Goal: Task Accomplishment & Management: Complete application form

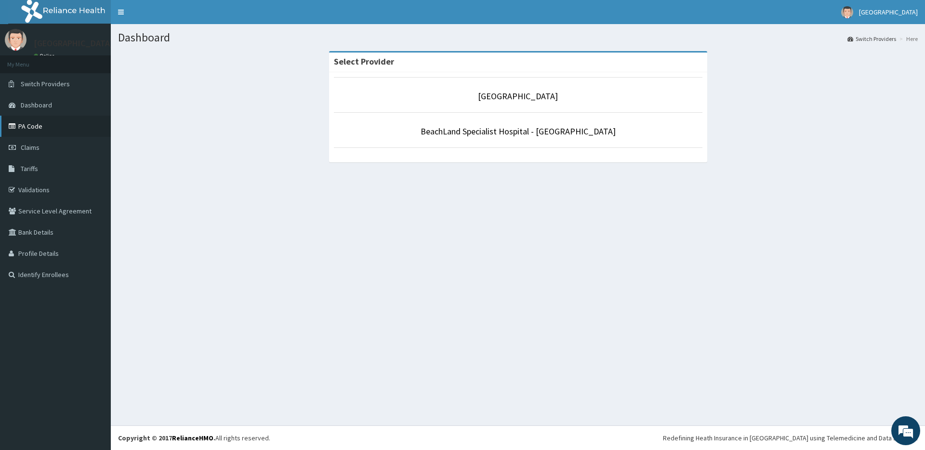
click at [72, 126] on link "PA Code" at bounding box center [55, 126] width 111 height 21
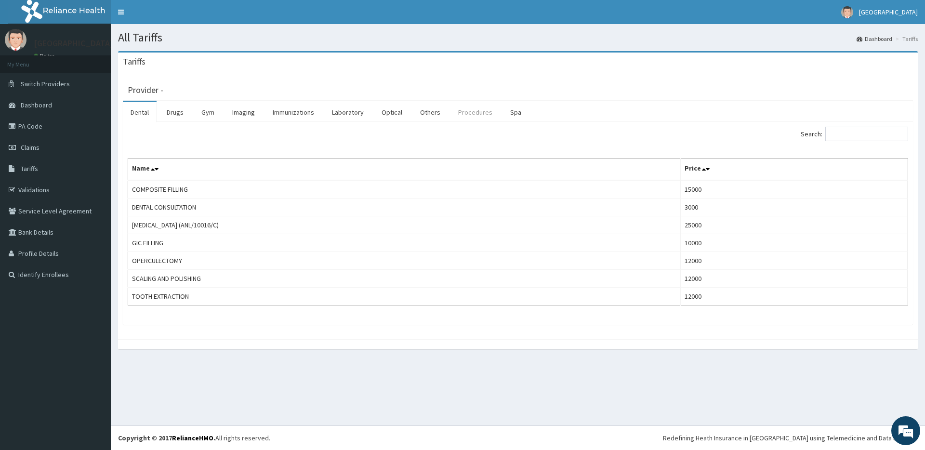
click at [465, 116] on link "Procedures" at bounding box center [475, 112] width 50 height 20
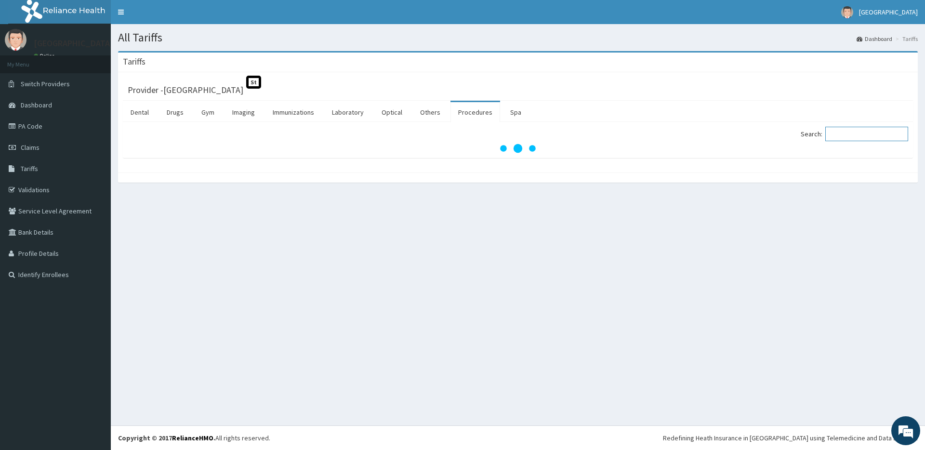
click at [858, 136] on input "Search:" at bounding box center [866, 134] width 83 height 14
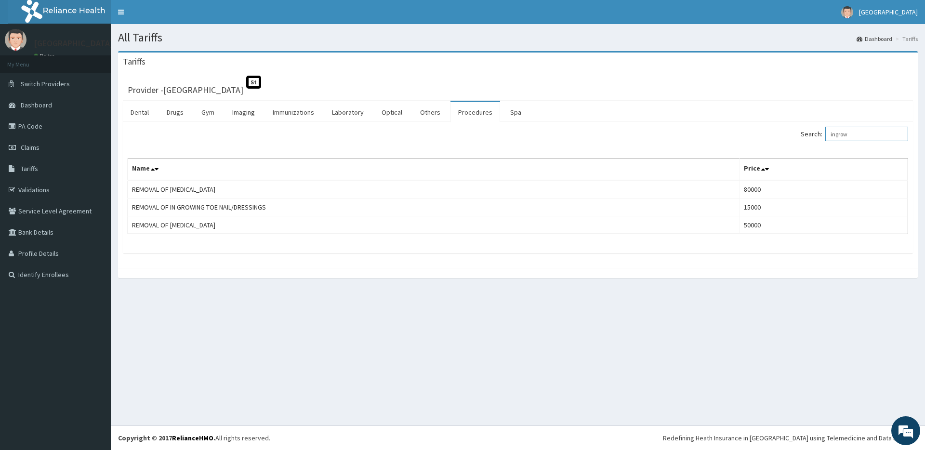
type input "ingrow"
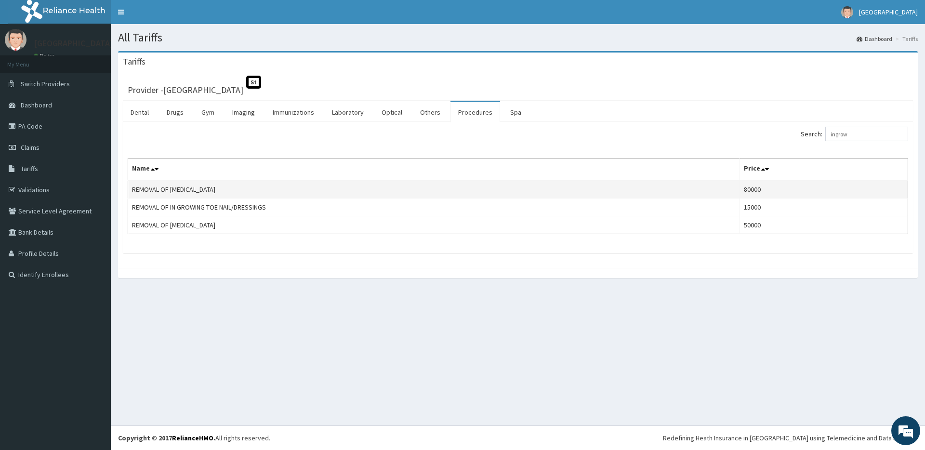
click at [153, 190] on td "REMOVAL OF INGROWN TOENAIL" at bounding box center [434, 189] width 612 height 18
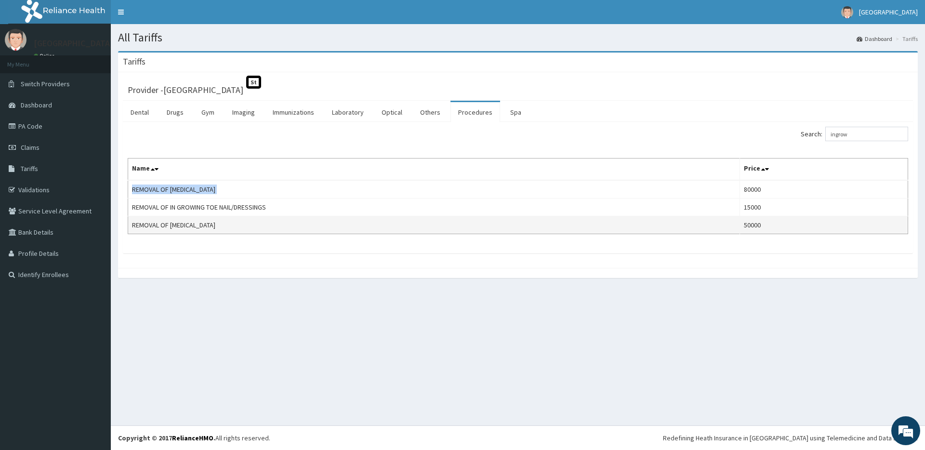
copy td "REMOVAL OF INGROWN TOENAIL"
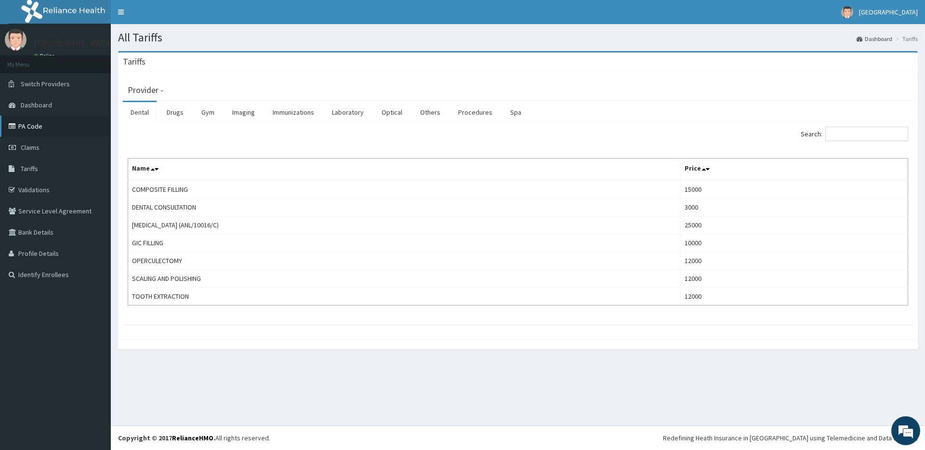
click at [45, 125] on link "PA Code" at bounding box center [55, 126] width 111 height 21
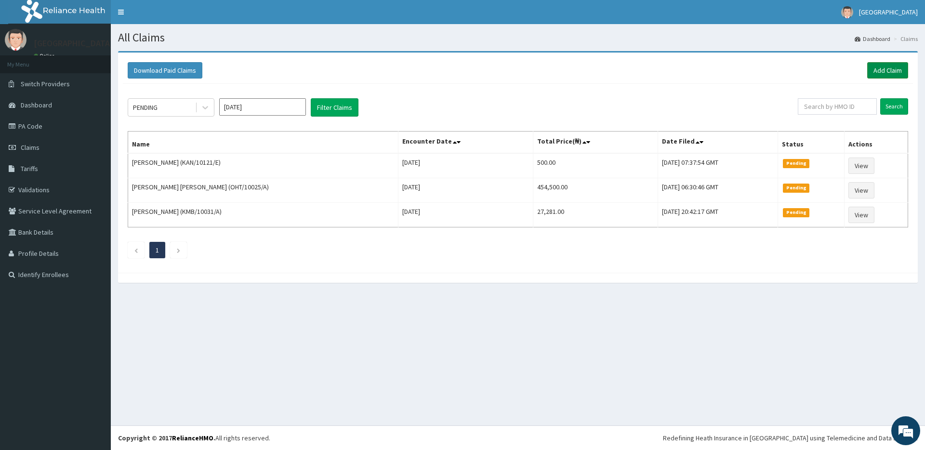
click at [875, 63] on link "Add Claim" at bounding box center [887, 70] width 41 height 16
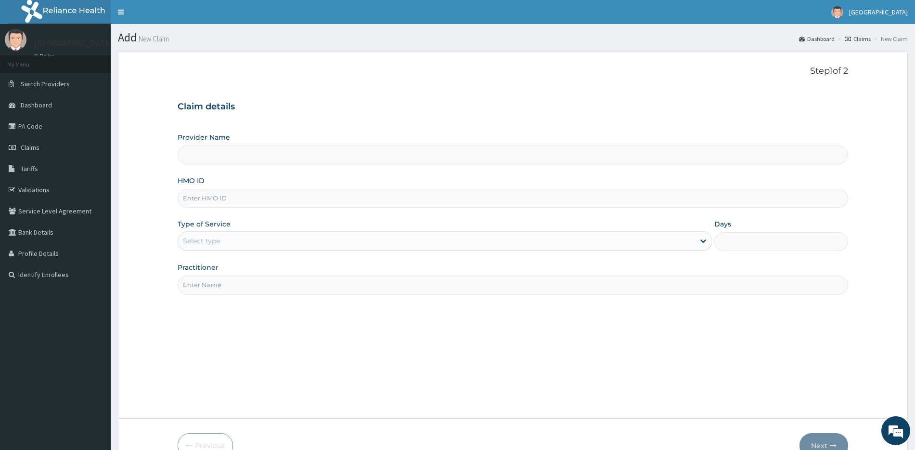
click at [244, 158] on input "Provider Name" at bounding box center [513, 154] width 671 height 19
click at [262, 205] on input "HMO ID" at bounding box center [513, 198] width 671 height 19
type input "[GEOGRAPHIC_DATA]"
paste input "fai/10010/b"
type input "fai/10010/b"
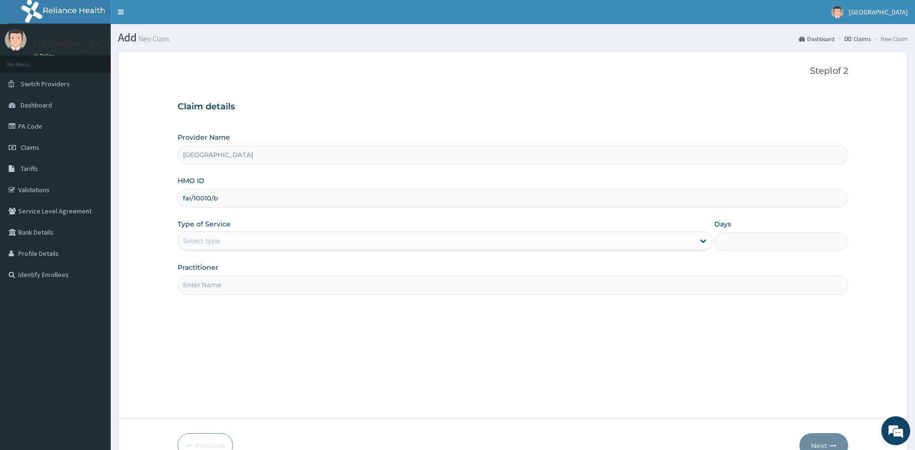
click at [231, 246] on div "Select type" at bounding box center [436, 240] width 517 height 15
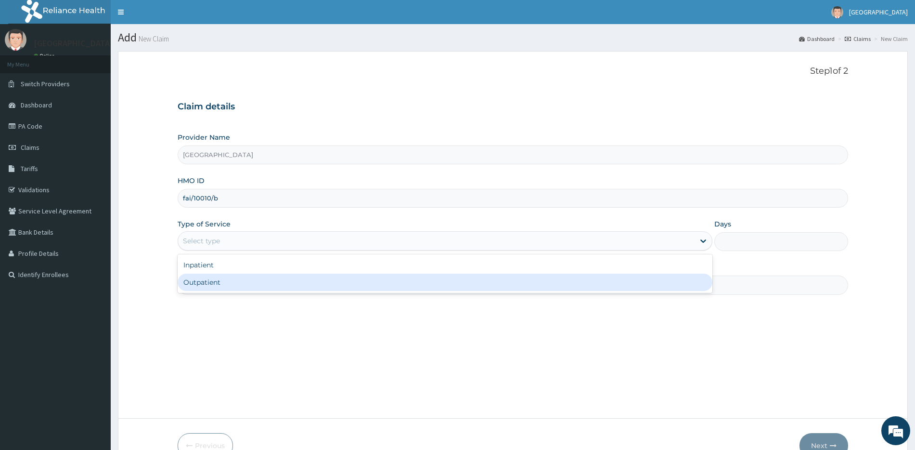
click at [234, 275] on div "Outpatient" at bounding box center [445, 282] width 535 height 17
type input "1"
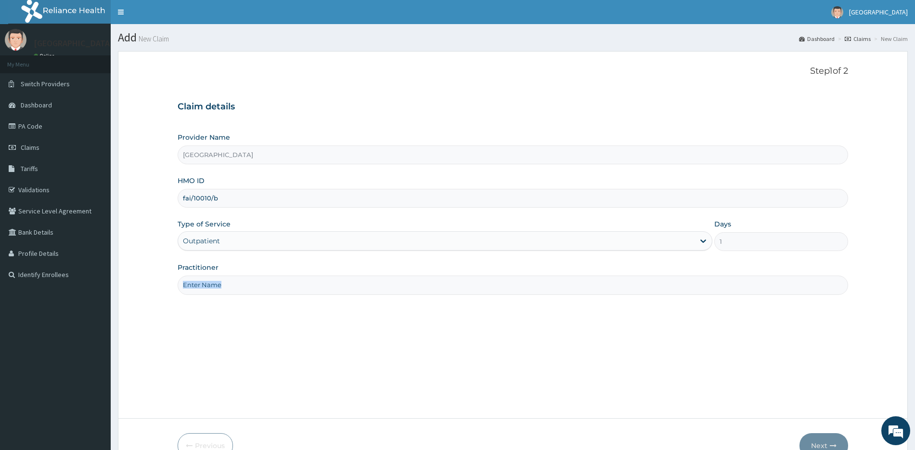
click at [234, 275] on div "Practitioner" at bounding box center [513, 278] width 671 height 32
click at [244, 289] on input "Practitioner" at bounding box center [513, 284] width 671 height 19
type input "DR ADEMOLA IMRAN"
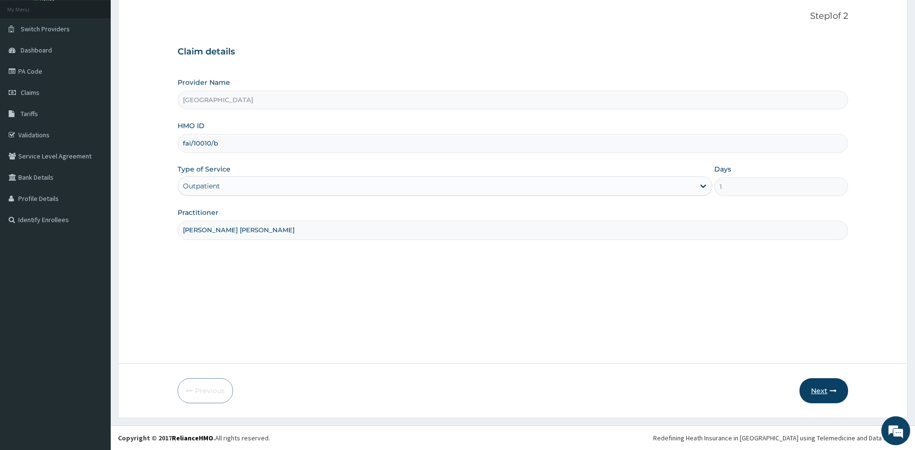
click at [835, 387] on icon "button" at bounding box center [833, 390] width 7 height 7
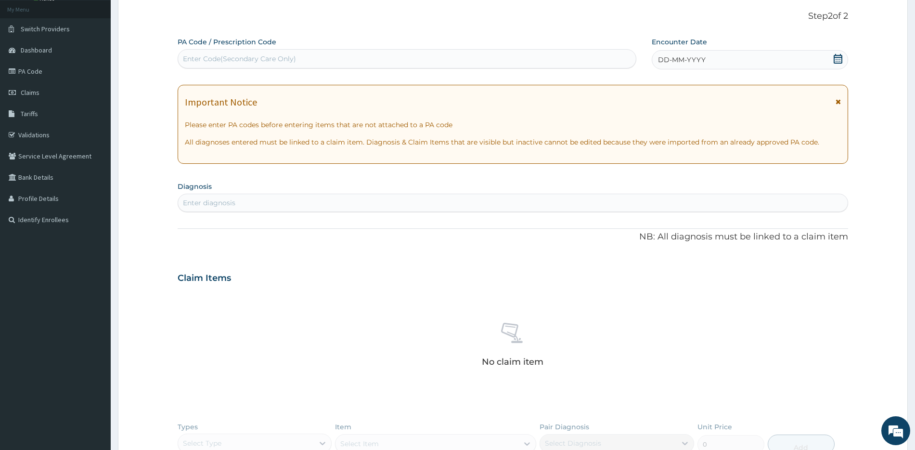
click at [269, 63] on div "Enter Code(Secondary Care Only)" at bounding box center [239, 59] width 113 height 10
paste input "FAI/10010/B"
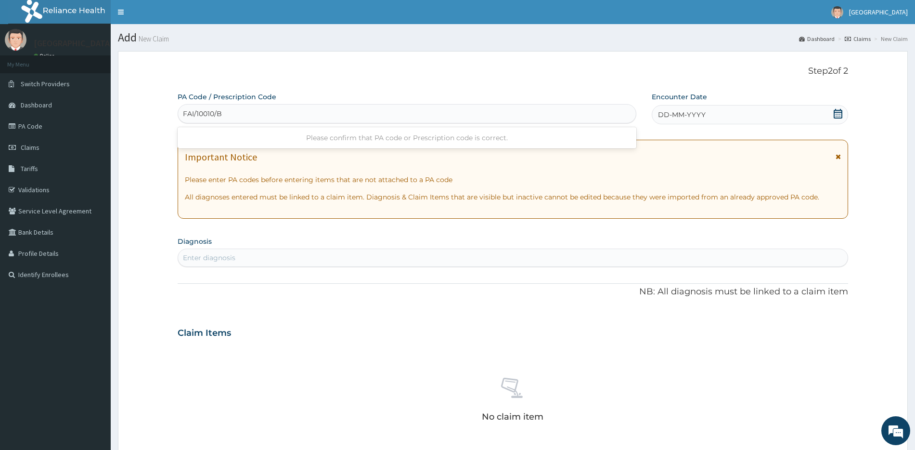
click at [183, 115] on input "FAI/10010/B" at bounding box center [203, 114] width 40 height 10
type input "FAI/10010/B"
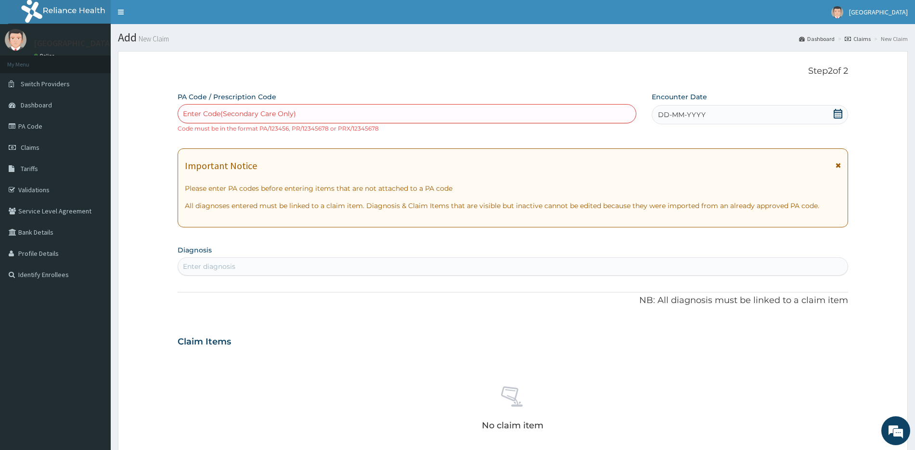
paste input "PA/1B65D3"
type input "PA/1B65D3"
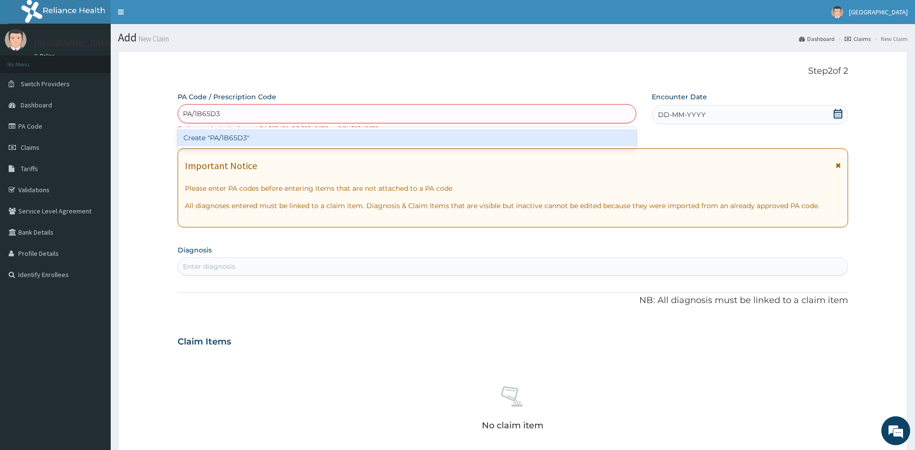
click at [252, 140] on div "Create "PA/1B65D3"" at bounding box center [407, 137] width 459 height 17
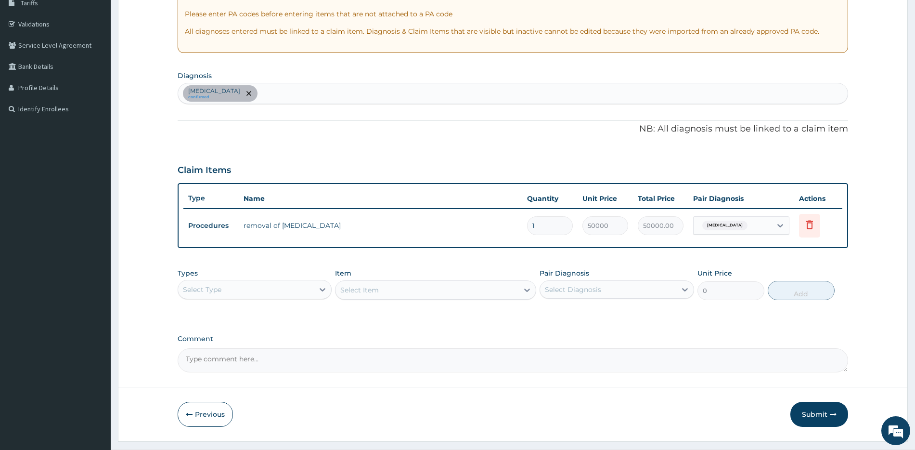
scroll to position [189, 0]
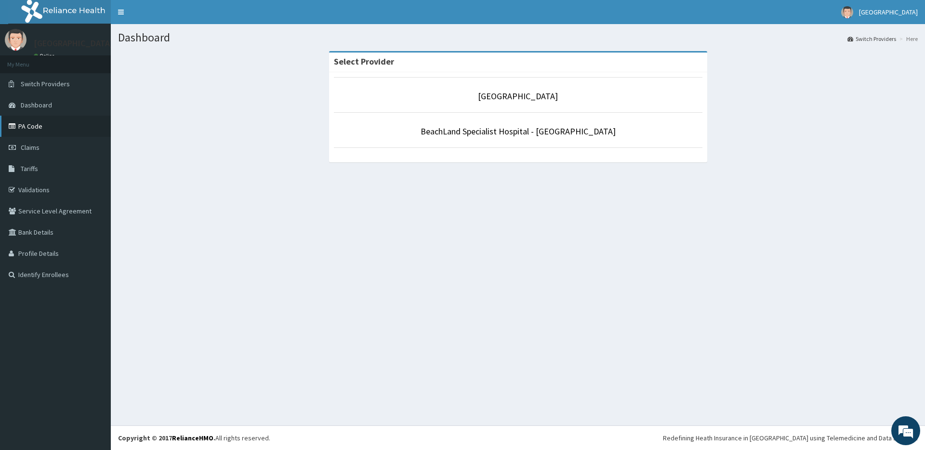
click at [64, 130] on link "PA Code" at bounding box center [55, 126] width 111 height 21
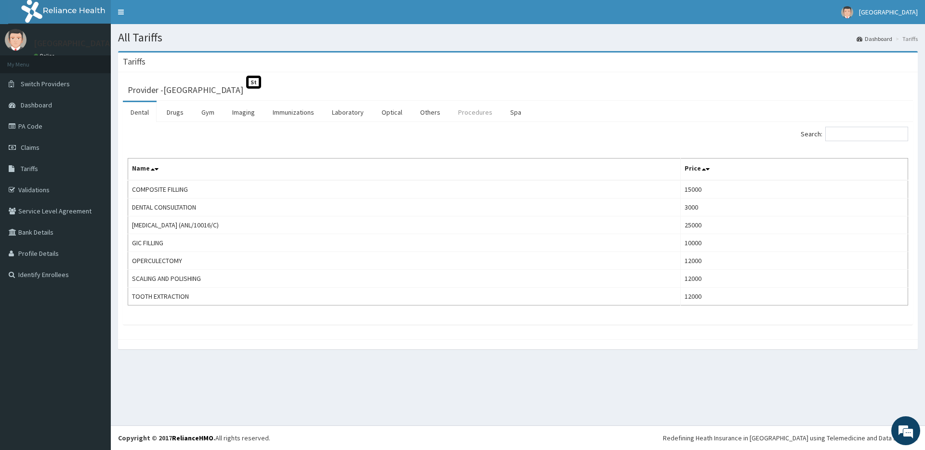
click at [457, 121] on link "Procedures" at bounding box center [475, 112] width 50 height 20
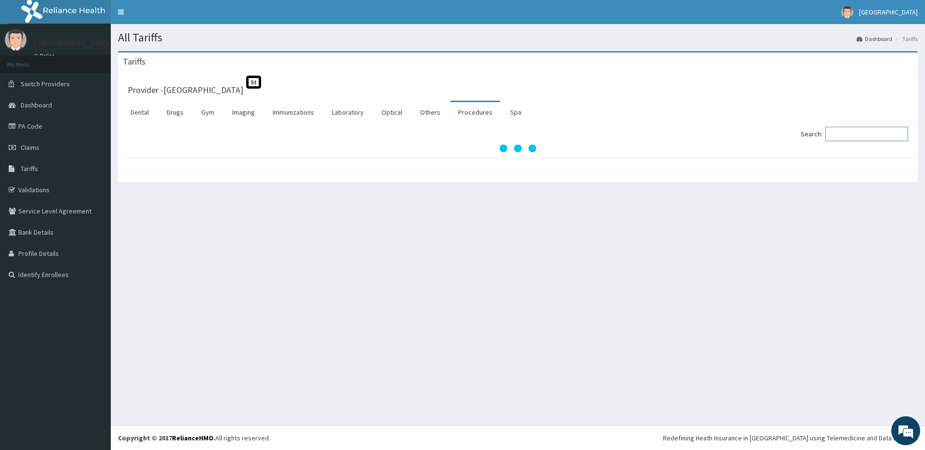
click at [856, 134] on input "Search:" at bounding box center [866, 134] width 83 height 14
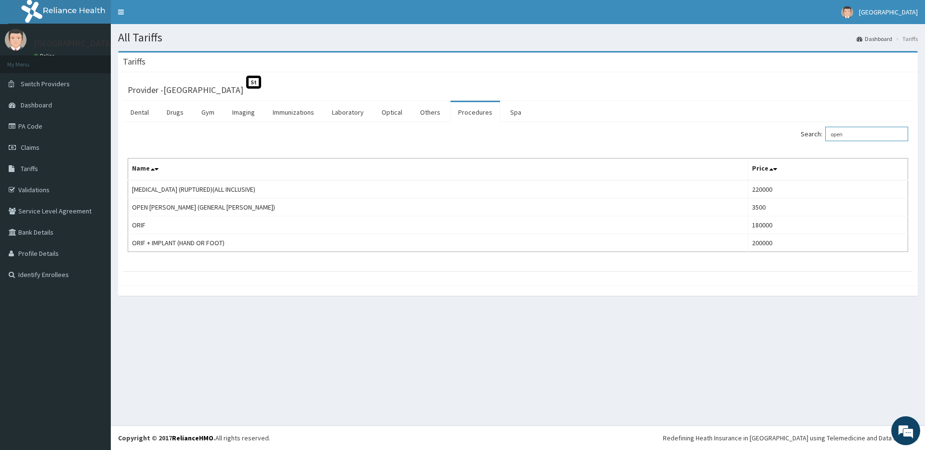
click at [850, 138] on input "open" at bounding box center [866, 134] width 83 height 14
click at [880, 138] on input "private" at bounding box center [866, 134] width 83 height 14
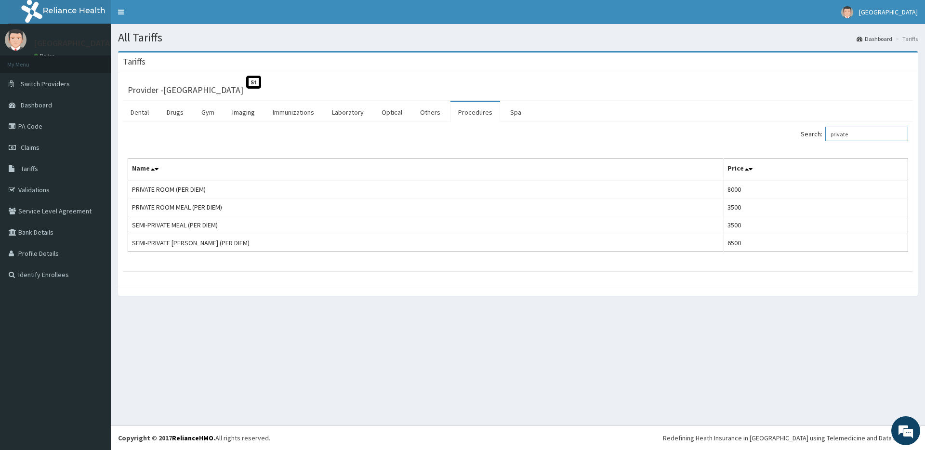
click at [880, 137] on input "private" at bounding box center [866, 134] width 83 height 14
type input "private"
